Goal: Check status

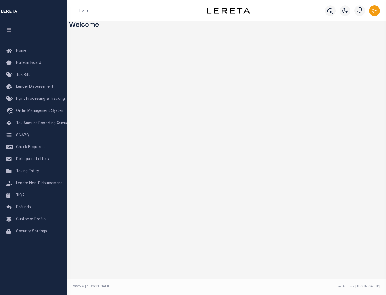
click at [34, 147] on span "Check Requests" at bounding box center [30, 147] width 29 height 4
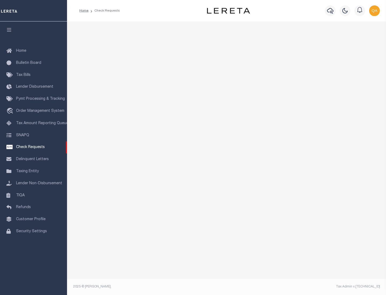
select select "50"
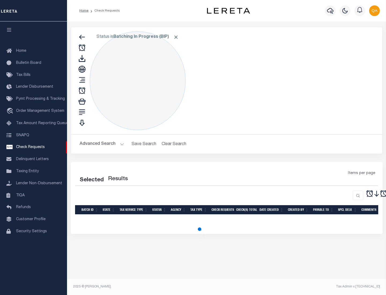
select select "50"
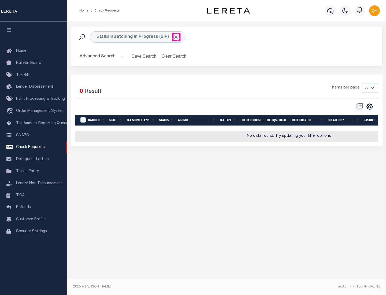
click at [176, 37] on span "Click to Remove" at bounding box center [176, 37] width 6 height 6
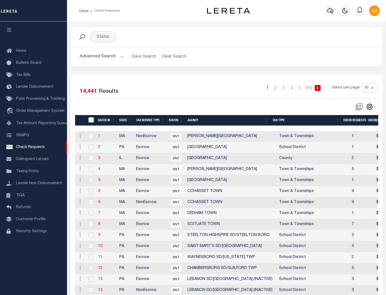
scroll to position [259, 0]
